Goal: Task Accomplishment & Management: Manage account settings

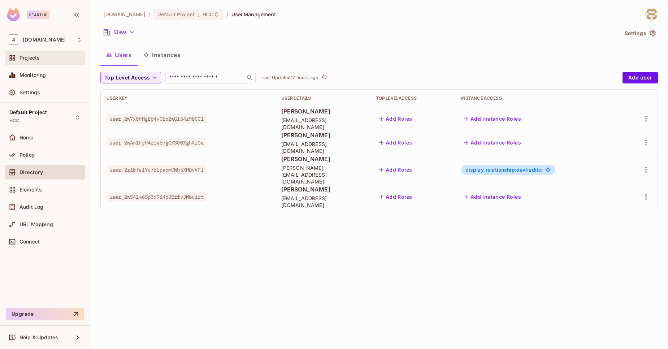
click at [29, 57] on span "Projects" at bounding box center [30, 58] width 20 height 6
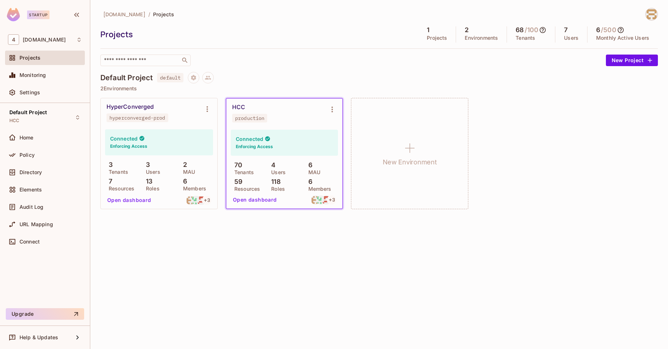
click at [253, 203] on button "Open dashboard" at bounding box center [255, 200] width 50 height 12
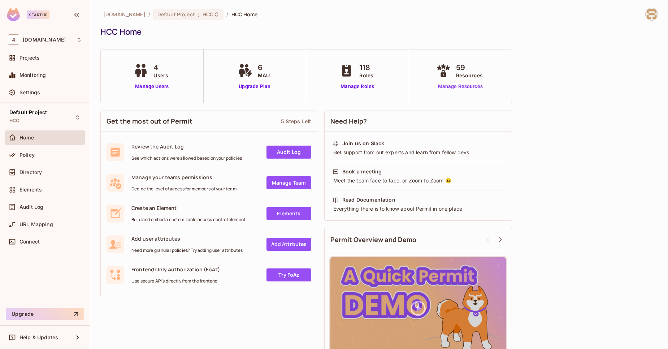
click at [465, 85] on link "Manage Resources" at bounding box center [461, 87] width 52 height 8
click at [52, 62] on div "Projects" at bounding box center [45, 57] width 74 height 9
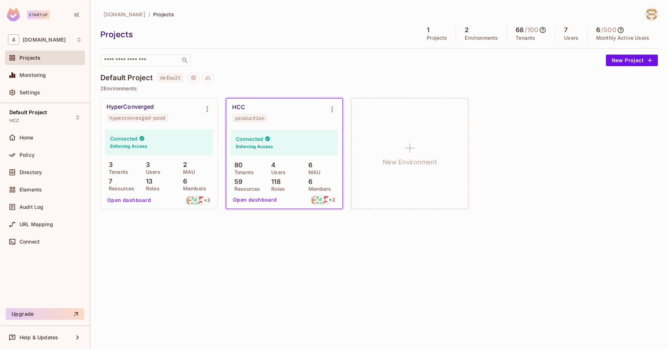
click at [255, 202] on button "Open dashboard" at bounding box center [255, 200] width 50 height 12
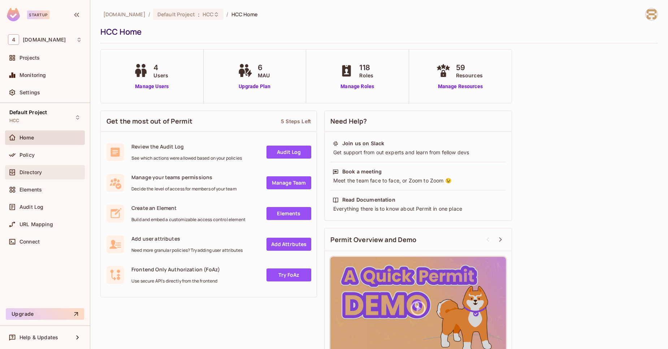
click at [38, 171] on span "Directory" at bounding box center [31, 172] width 22 height 6
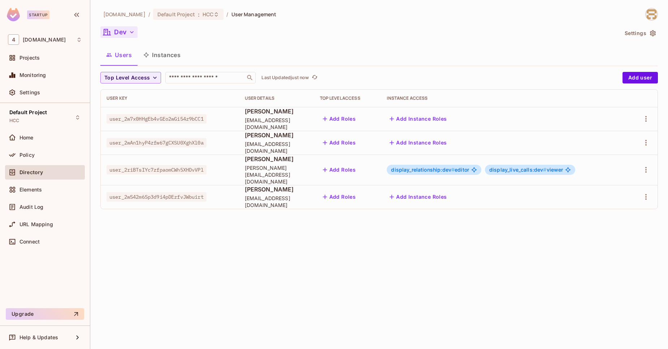
click at [130, 34] on icon "button" at bounding box center [131, 32] width 7 height 7
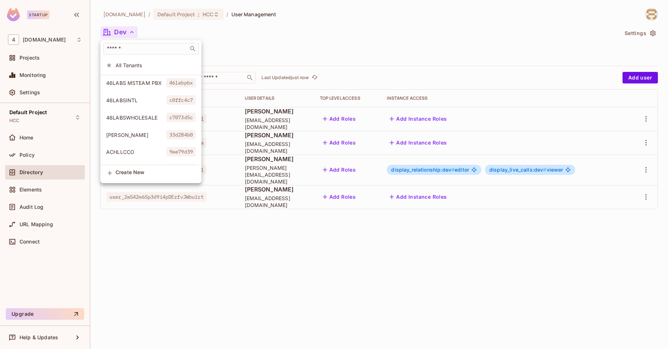
click at [320, 34] on div at bounding box center [334, 174] width 668 height 349
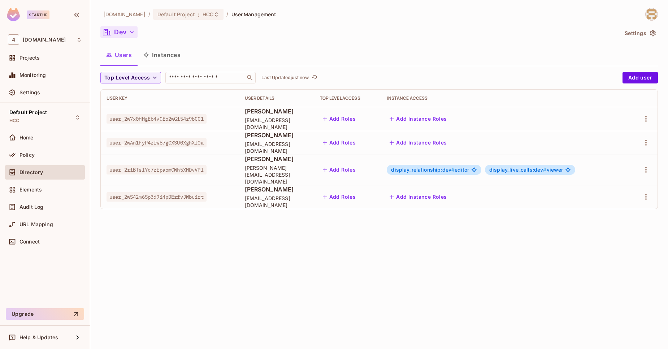
click at [288, 55] on div "Users Instances" at bounding box center [379, 55] width 558 height 18
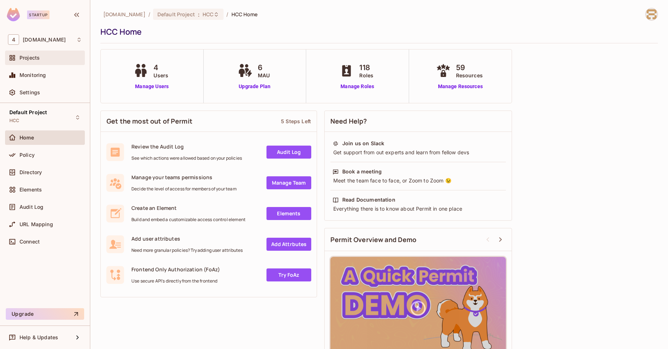
click at [43, 60] on div "Projects" at bounding box center [51, 58] width 62 height 6
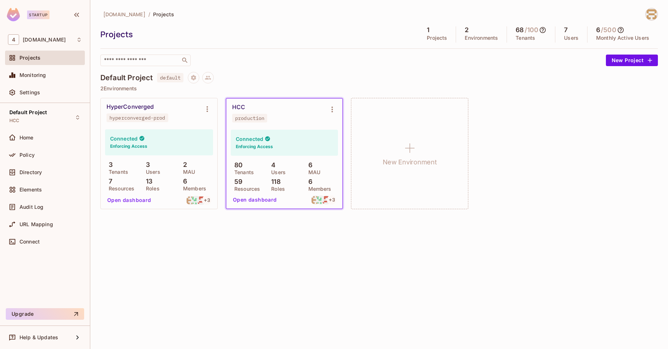
click at [521, 31] on h5 "68" at bounding box center [520, 29] width 8 height 7
click at [524, 36] on p "Tenants" at bounding box center [526, 38] width 20 height 6
click at [543, 30] on icon at bounding box center [543, 30] width 6 height 6
click at [563, 69] on p "This Month" at bounding box center [564, 70] width 28 height 6
click at [541, 163] on div at bounding box center [334, 174] width 668 height 349
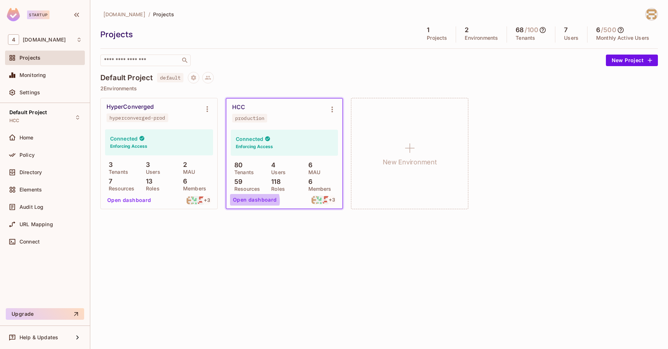
click at [252, 201] on button "Open dashboard" at bounding box center [255, 200] width 50 height 12
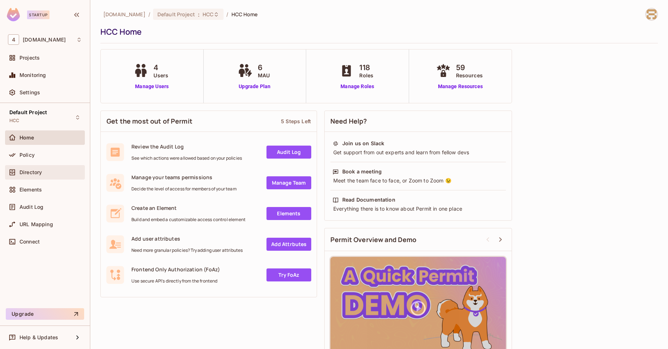
click at [42, 171] on span "Directory" at bounding box center [31, 172] width 22 height 6
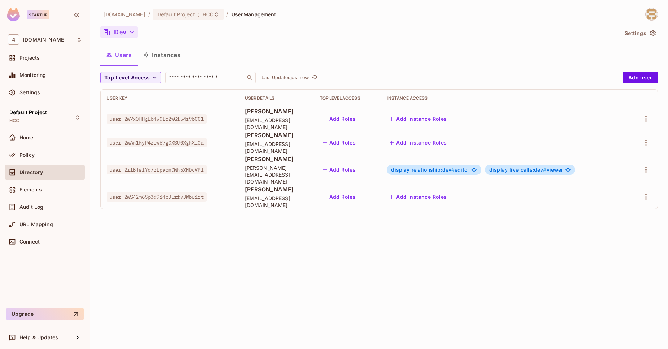
click at [124, 30] on button "Dev" at bounding box center [118, 32] width 37 height 12
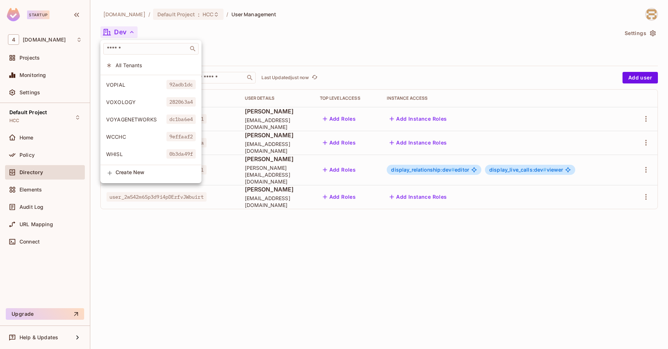
scroll to position [1559, 0]
click at [32, 59] on div at bounding box center [334, 174] width 668 height 349
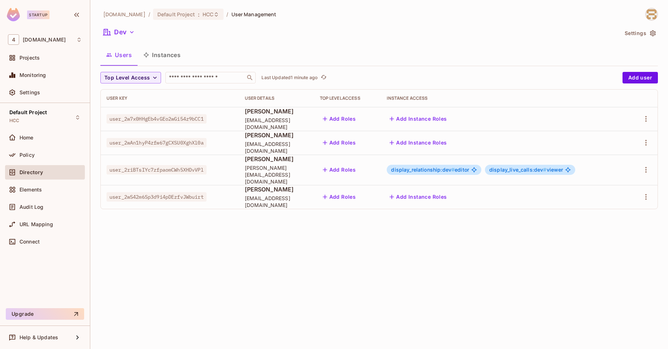
click at [32, 59] on div at bounding box center [334, 174] width 668 height 349
click at [32, 59] on span "Projects" at bounding box center [30, 58] width 20 height 6
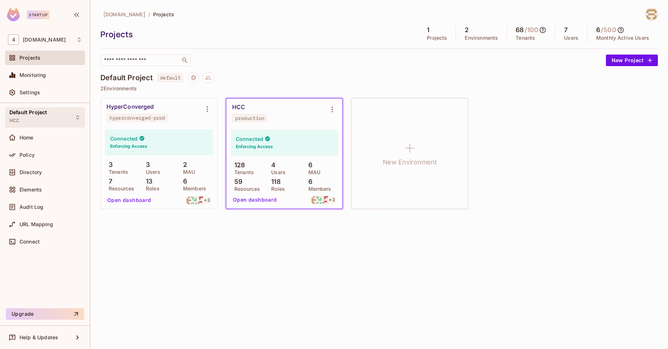
click at [35, 115] on span "Default Project" at bounding box center [28, 112] width 38 height 6
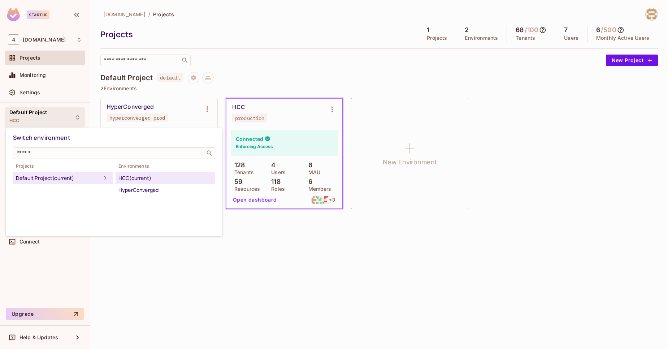
click at [30, 52] on div at bounding box center [334, 174] width 668 height 349
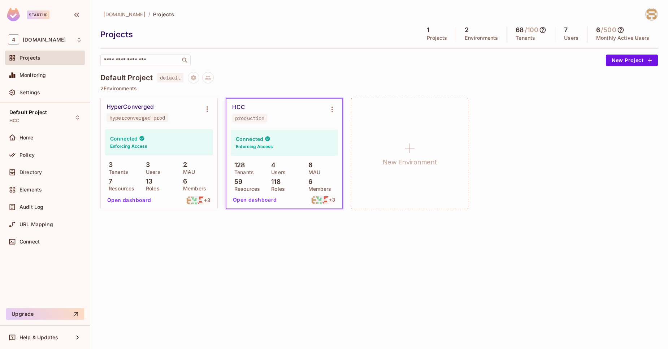
click at [37, 74] on span "Monitoring" at bounding box center [33, 75] width 27 height 6
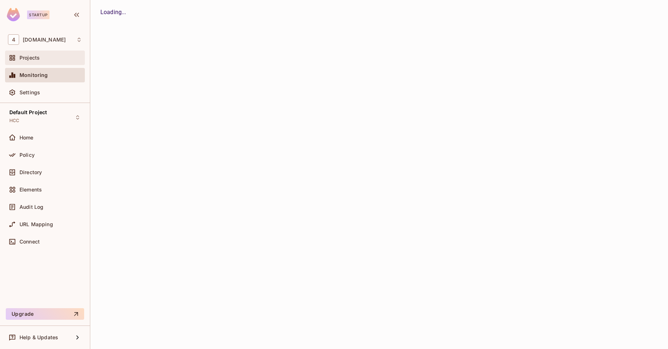
click at [34, 60] on span "Projects" at bounding box center [30, 58] width 20 height 6
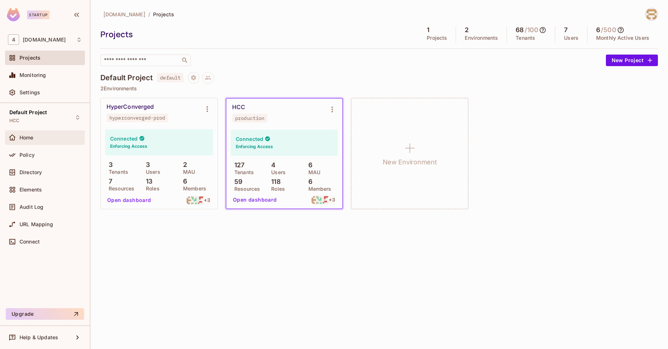
click at [53, 141] on div "Home" at bounding box center [45, 137] width 74 height 9
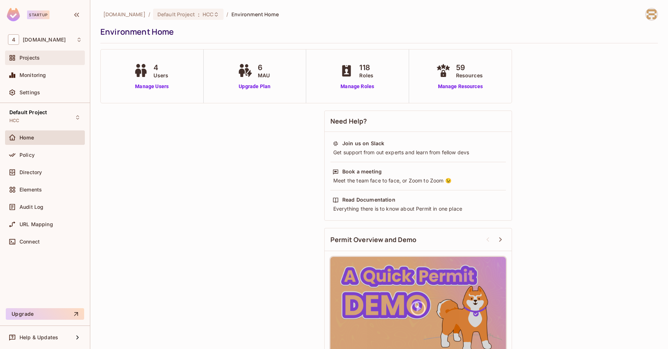
click at [54, 59] on div "Projects" at bounding box center [51, 58] width 62 height 6
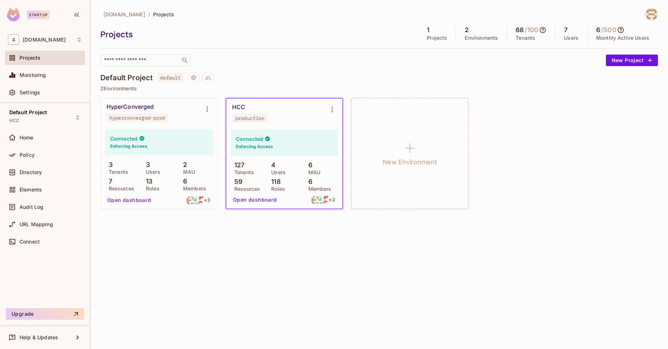
click at [36, 133] on div "Home" at bounding box center [45, 137] width 74 height 9
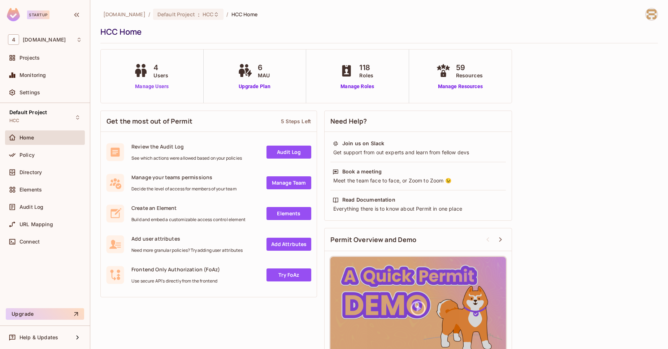
click at [160, 88] on link "Manage Users" at bounding box center [152, 87] width 40 height 8
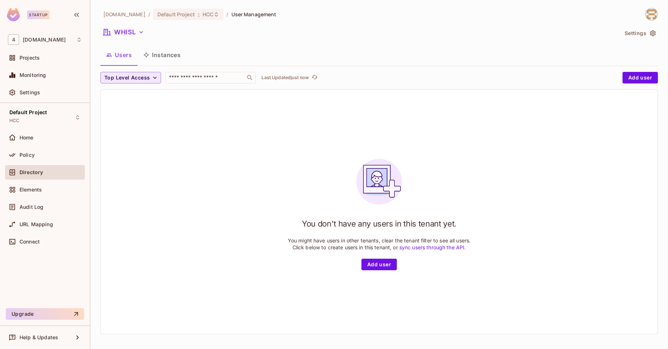
click at [159, 77] on button "Top Level Access" at bounding box center [130, 78] width 61 height 12
click at [195, 79] on div at bounding box center [334, 174] width 668 height 349
click at [133, 27] on button "WHISL" at bounding box center [123, 32] width 47 height 12
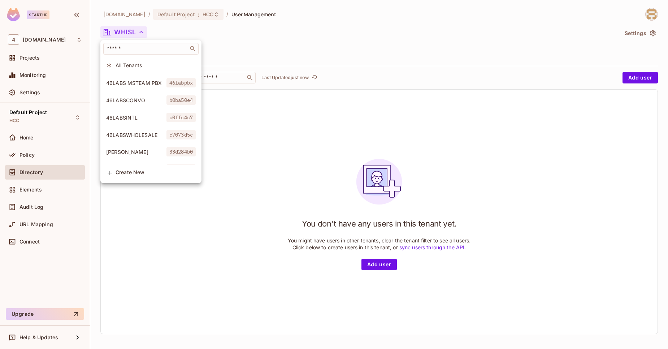
click at [133, 28] on div at bounding box center [334, 174] width 668 height 349
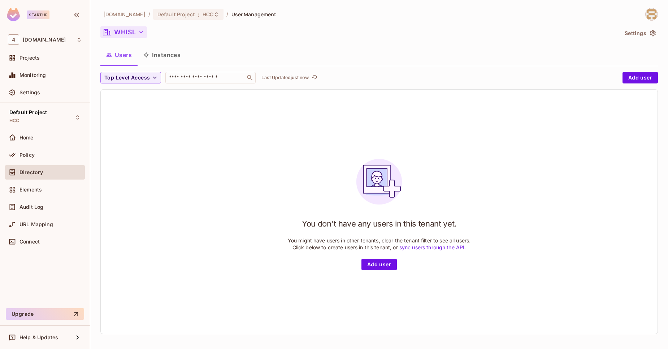
click at [133, 28] on button "WHISL" at bounding box center [123, 32] width 47 height 12
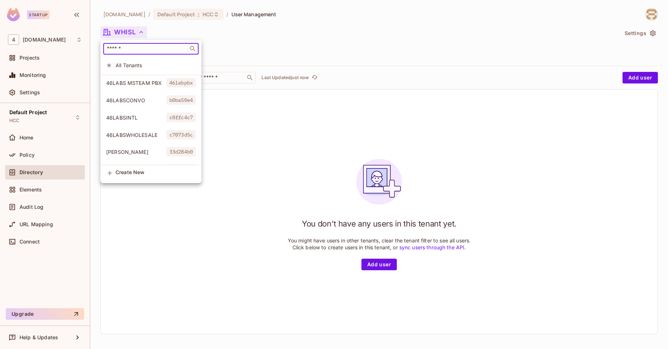
click at [129, 47] on input "text" at bounding box center [145, 48] width 81 height 7
type input "***"
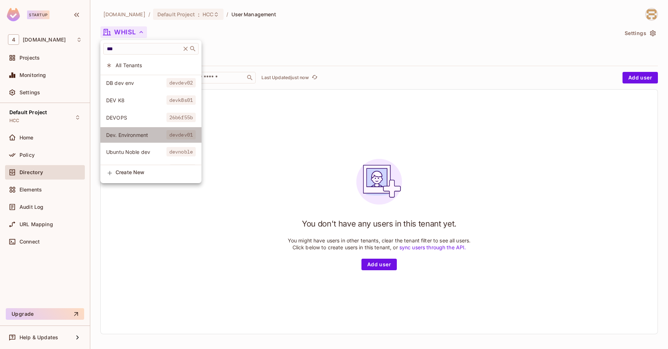
click at [145, 133] on span "Dev. Environment" at bounding box center [136, 134] width 60 height 7
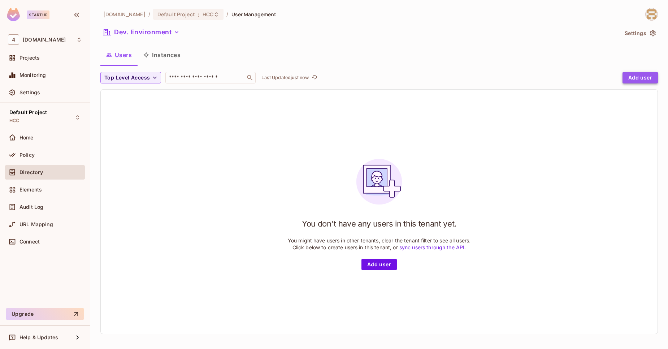
click at [623, 81] on button "Add user" at bounding box center [640, 78] width 35 height 12
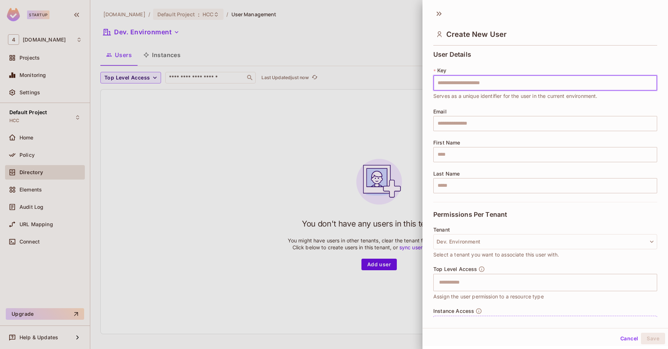
click at [475, 80] on input "text" at bounding box center [545, 82] width 224 height 15
click at [293, 137] on div at bounding box center [334, 174] width 668 height 349
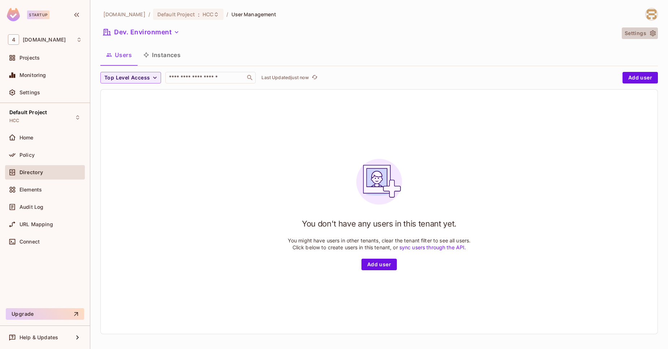
click at [649, 33] on icon "button" at bounding box center [652, 33] width 7 height 7
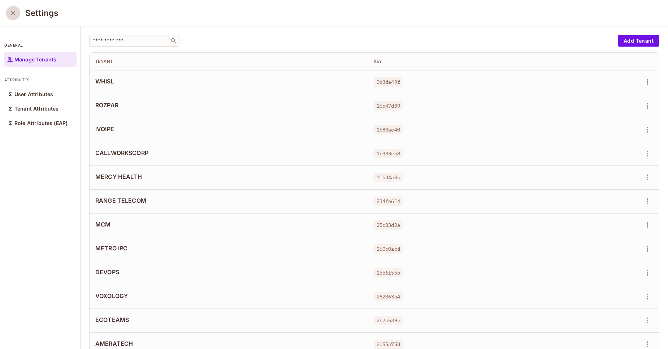
click at [10, 18] on button "close" at bounding box center [13, 13] width 14 height 14
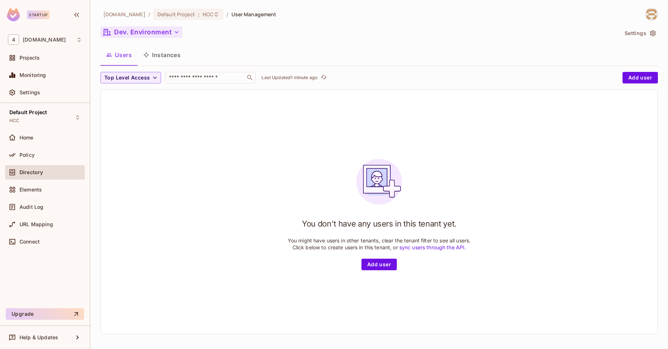
click at [122, 34] on button "Dev. Environment" at bounding box center [141, 32] width 82 height 12
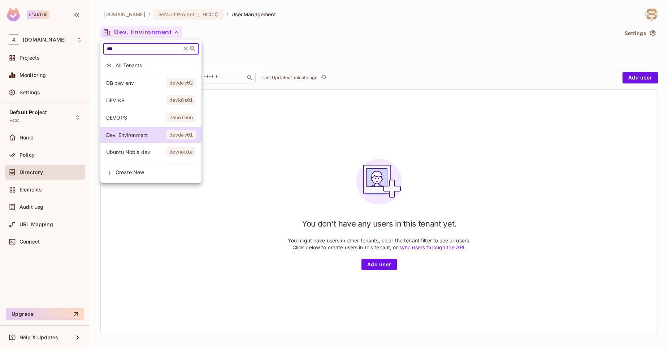
click at [143, 47] on input "***" at bounding box center [142, 48] width 74 height 7
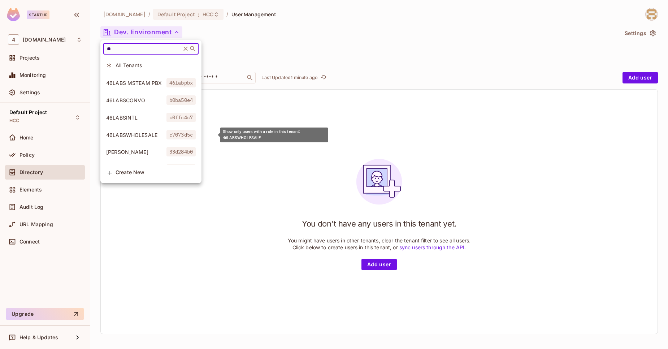
type input "***"
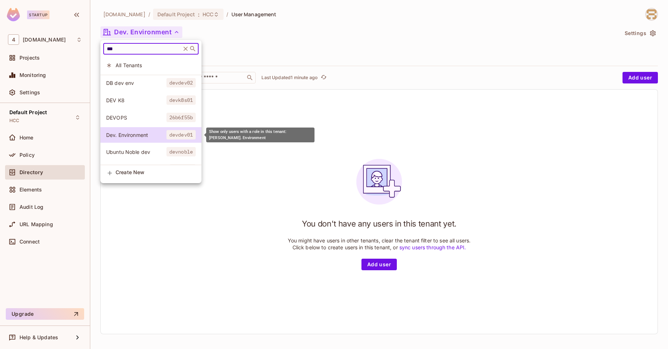
click at [149, 129] on li "Dev. Environment devdev01" at bounding box center [150, 135] width 101 height 16
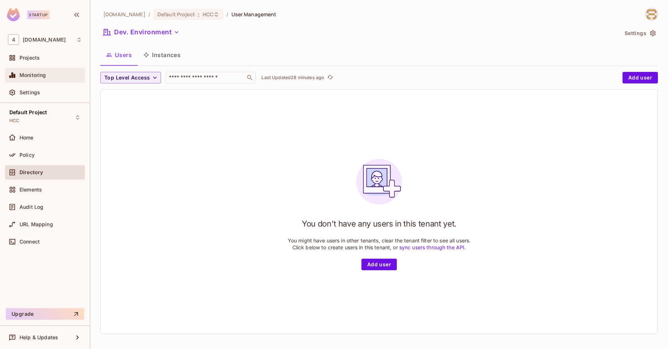
click at [40, 78] on span "Monitoring" at bounding box center [33, 75] width 27 height 6
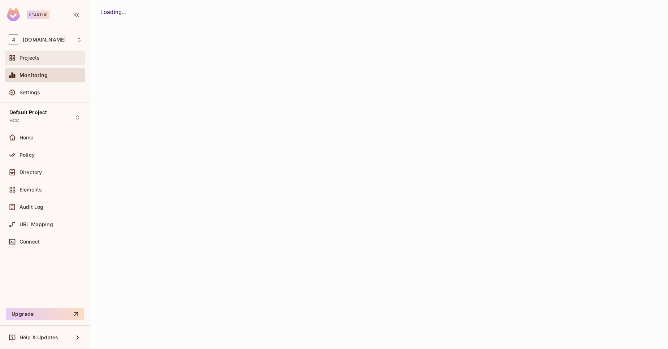
click at [45, 60] on div "Projects" at bounding box center [51, 58] width 62 height 6
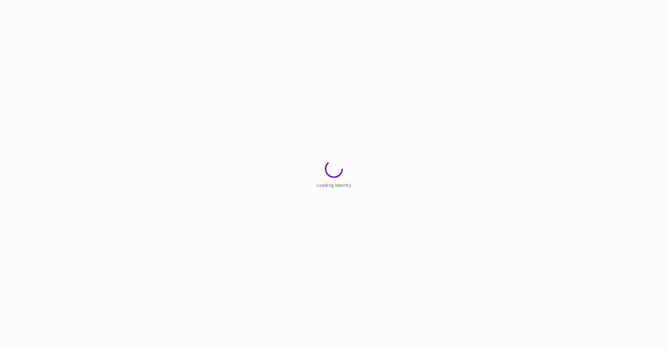
click at [38, 0] on html "Loading Identity" at bounding box center [334, 0] width 668 height 0
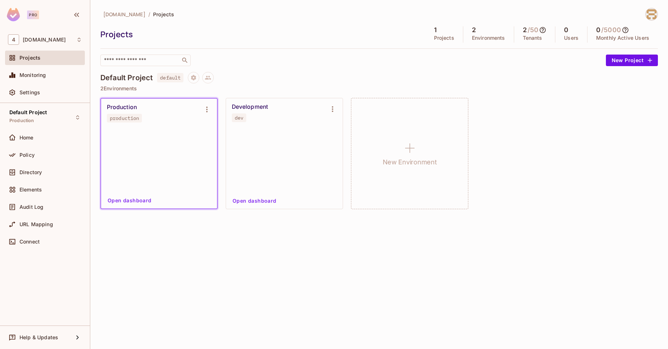
click at [38, 134] on div "Home" at bounding box center [45, 137] width 74 height 9
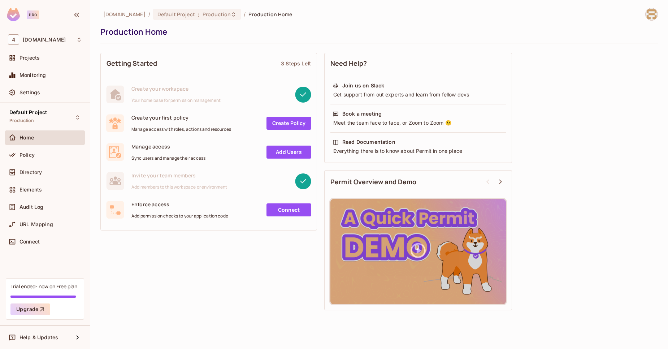
click at [51, 139] on div "Home" at bounding box center [51, 138] width 62 height 6
click at [46, 60] on div "Projects" at bounding box center [51, 58] width 62 height 6
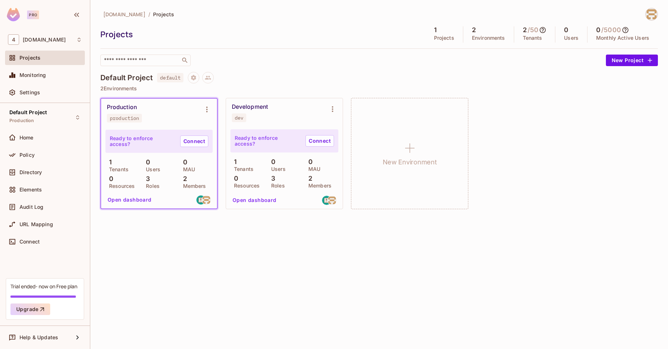
click at [251, 204] on button "Open dashboard" at bounding box center [255, 200] width 50 height 12
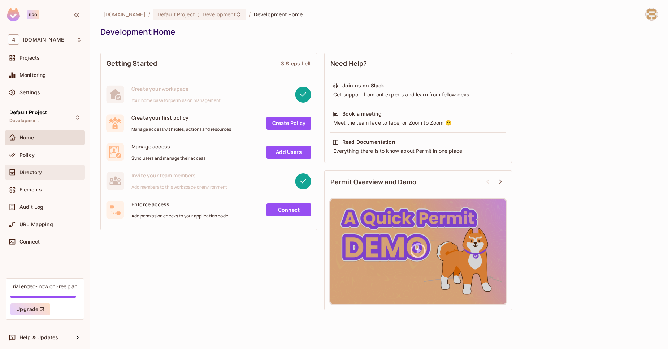
click at [44, 179] on div "Directory" at bounding box center [45, 172] width 80 height 14
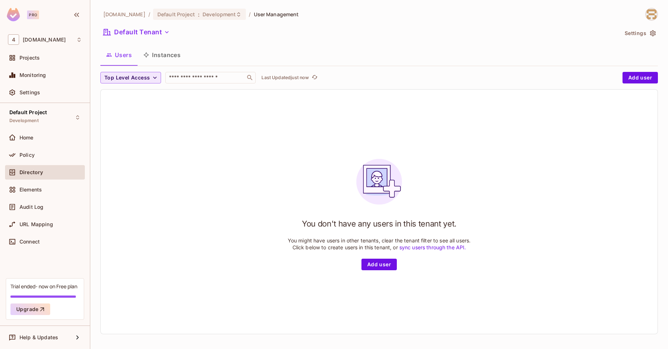
click at [138, 75] on span "Top Level Access" at bounding box center [127, 77] width 46 height 9
click at [181, 118] on div at bounding box center [334, 174] width 668 height 349
click at [153, 69] on div "46labs.com / Default Project : Development / User Management Default Tenant Set…" at bounding box center [379, 174] width 558 height 332
click at [169, 57] on button "Instances" at bounding box center [162, 55] width 49 height 18
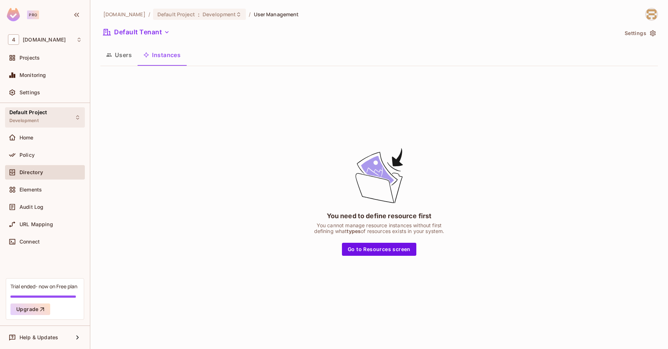
click at [70, 123] on div "Default Project Development" at bounding box center [45, 117] width 80 height 20
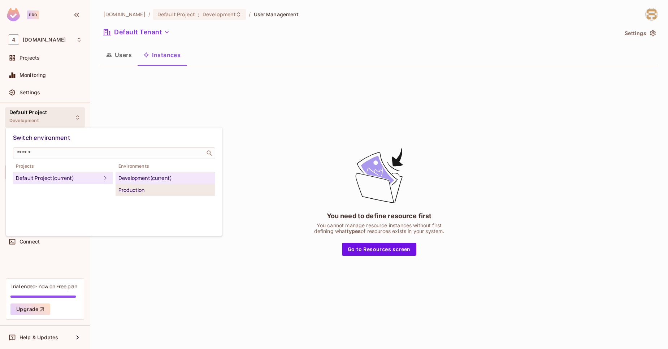
click at [135, 194] on li "Production" at bounding box center [166, 190] width 100 height 12
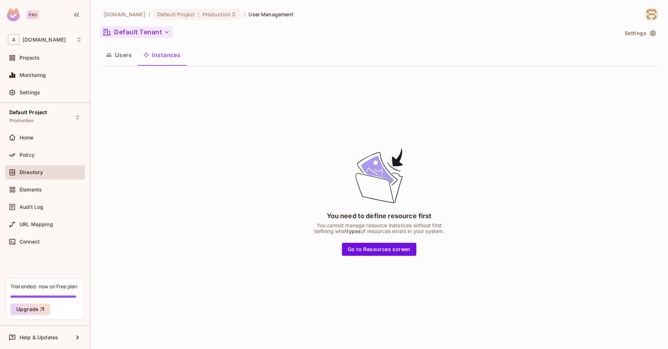
click at [135, 32] on button "Default Tenant" at bounding box center [136, 32] width 72 height 12
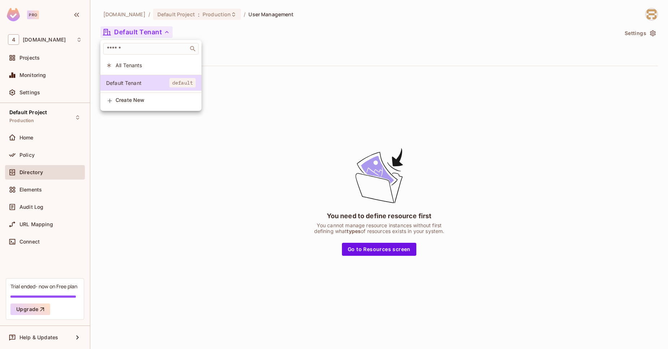
click at [77, 118] on div at bounding box center [334, 174] width 668 height 349
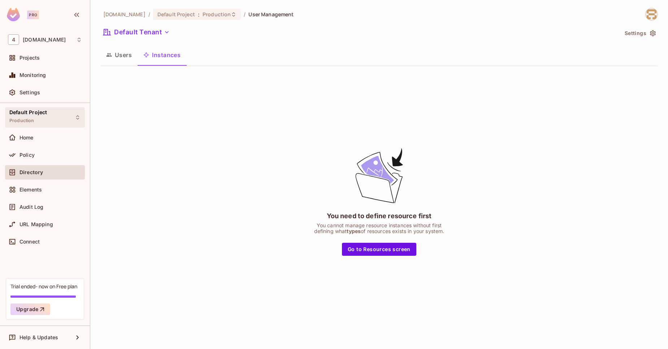
click at [76, 118] on icon at bounding box center [78, 118] width 6 height 6
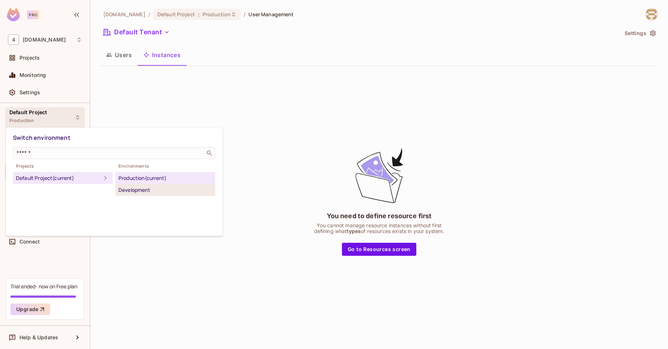
click at [136, 192] on div "Development" at bounding box center [165, 190] width 94 height 9
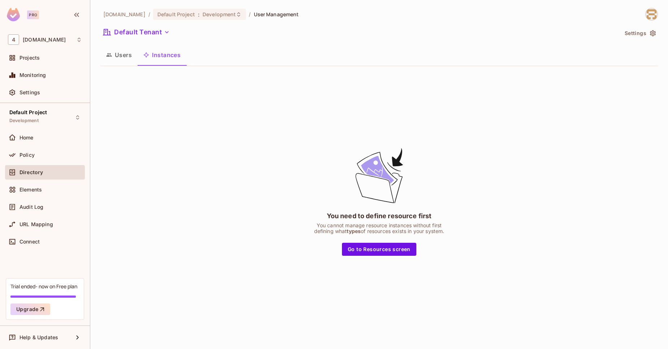
click at [116, 49] on button "Users" at bounding box center [118, 55] width 37 height 18
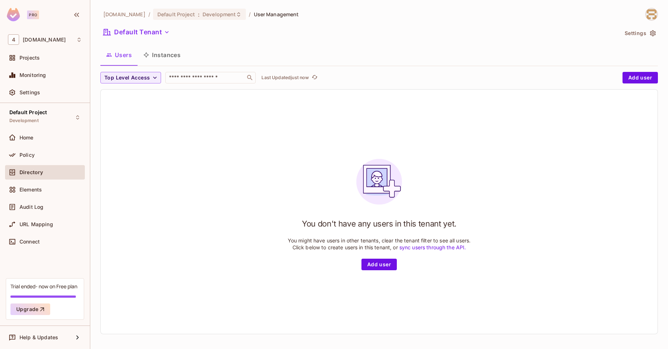
click at [141, 39] on div "Default Tenant" at bounding box center [359, 33] width 518 height 14
click at [141, 34] on button "Default Tenant" at bounding box center [136, 32] width 72 height 12
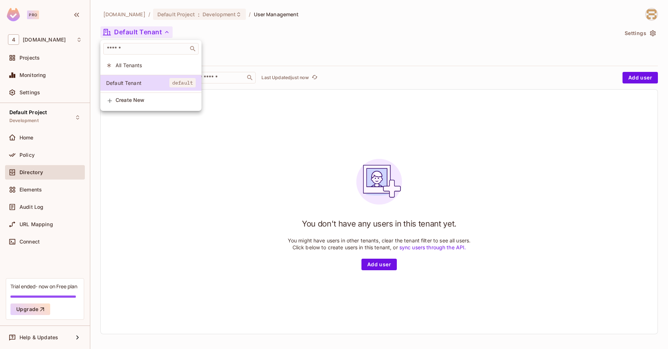
click at [129, 192] on div at bounding box center [334, 174] width 668 height 349
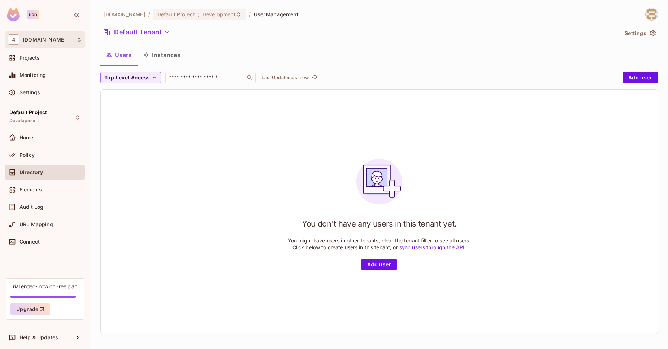
click at [66, 41] on div "4 46labs.com" at bounding box center [45, 39] width 74 height 10
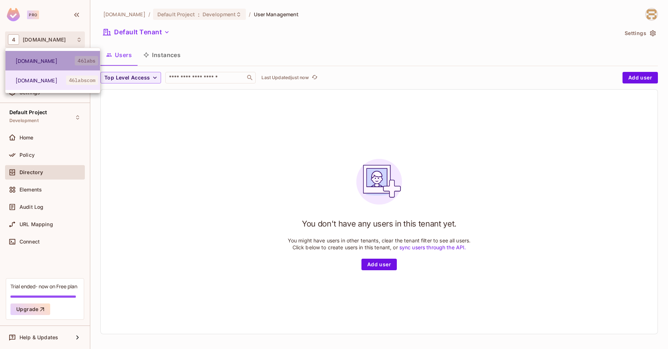
click at [73, 64] on span "[DOMAIN_NAME]" at bounding box center [45, 60] width 59 height 7
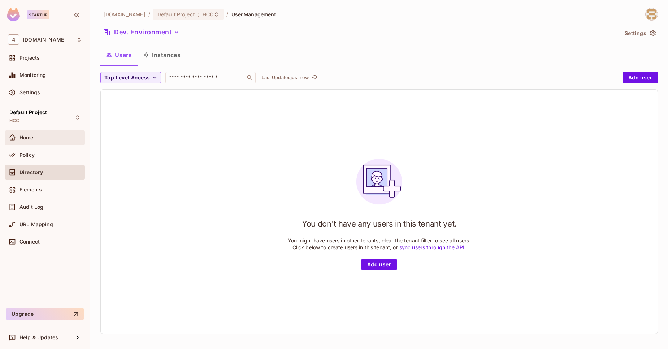
click at [46, 142] on div "Home" at bounding box center [45, 137] width 80 height 14
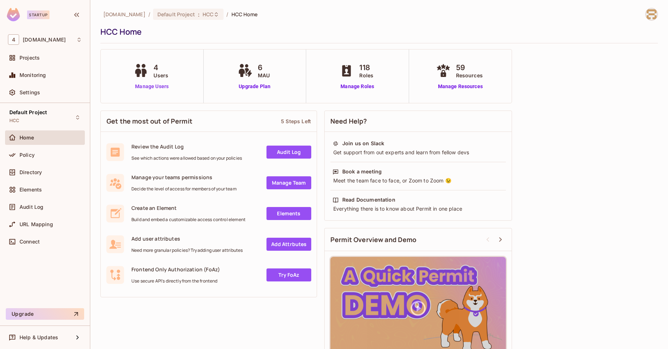
click at [151, 88] on link "Manage Users" at bounding box center [152, 87] width 40 height 8
